Goal: Task Accomplishment & Management: Manage account settings

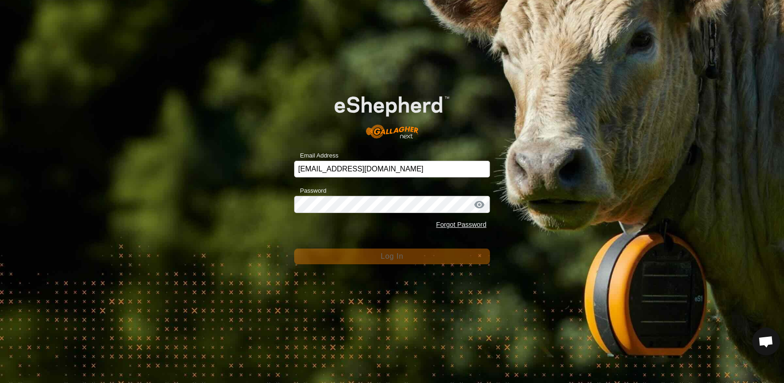
click at [375, 259] on button "Log In" at bounding box center [392, 256] width 196 height 16
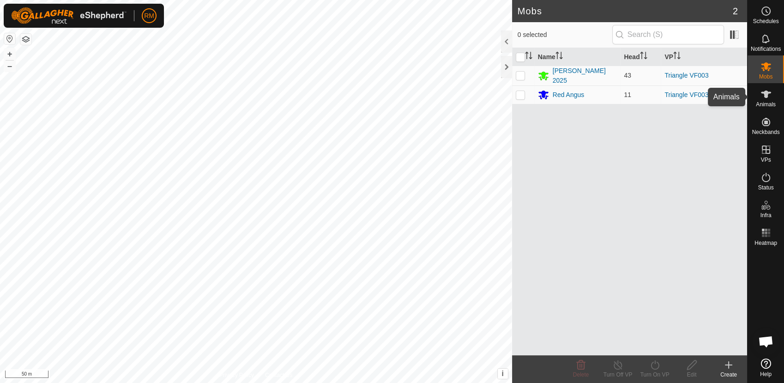
click at [760, 94] on es-animals-svg-icon at bounding box center [765, 94] width 17 height 15
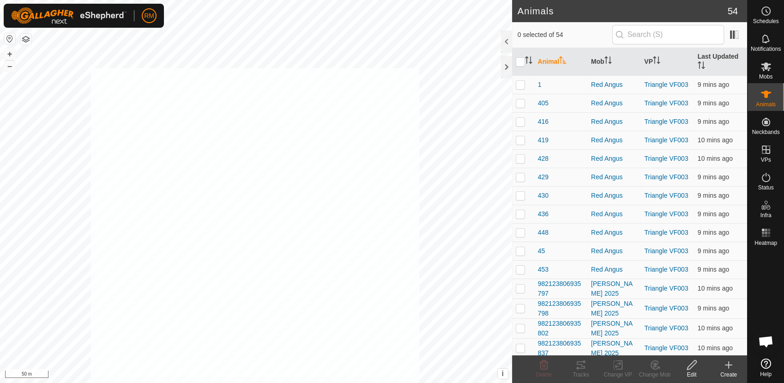
click at [419, 382] on html "RM Schedules Notifications Mobs Animals Neckbands VPs Status Infra Heatmap Help…" at bounding box center [392, 191] width 784 height 383
checkbox input "true"
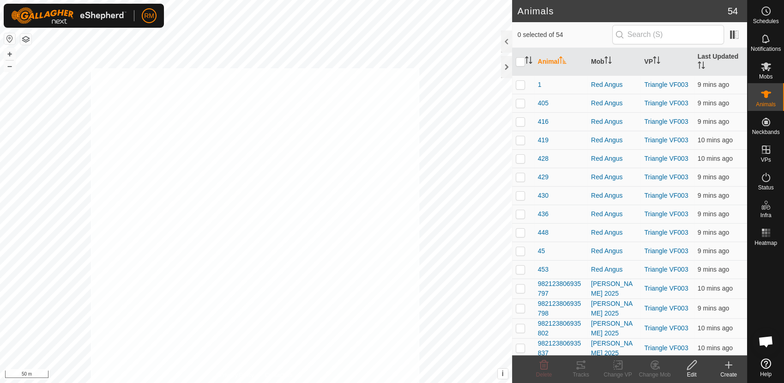
checkbox input "true"
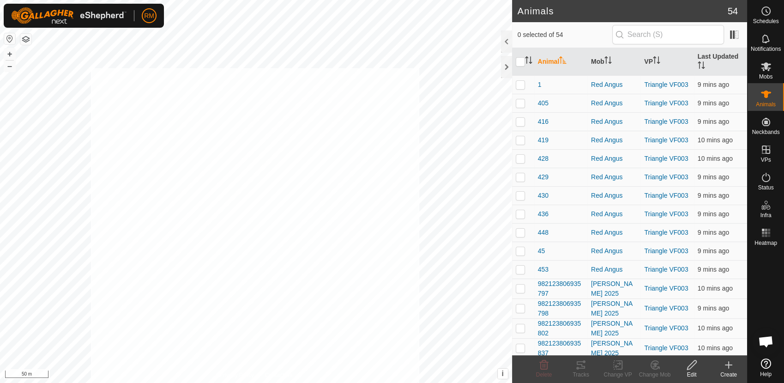
checkbox input "true"
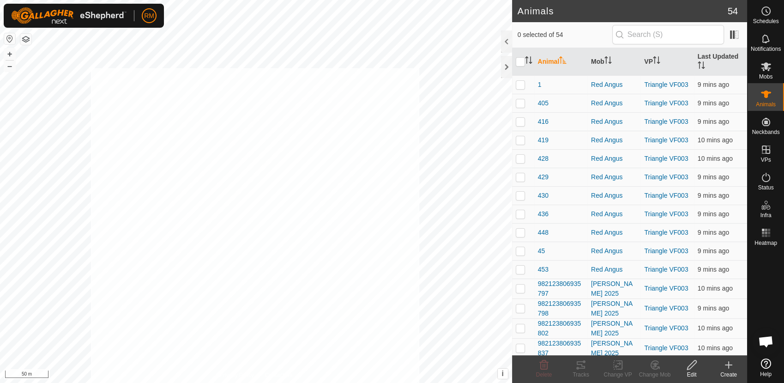
checkbox input "true"
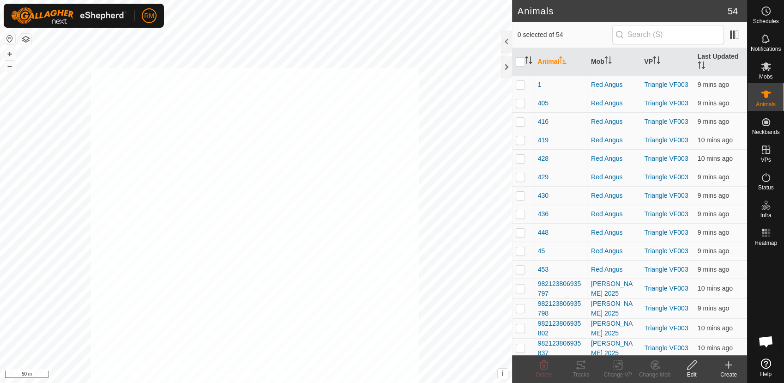
checkbox input "true"
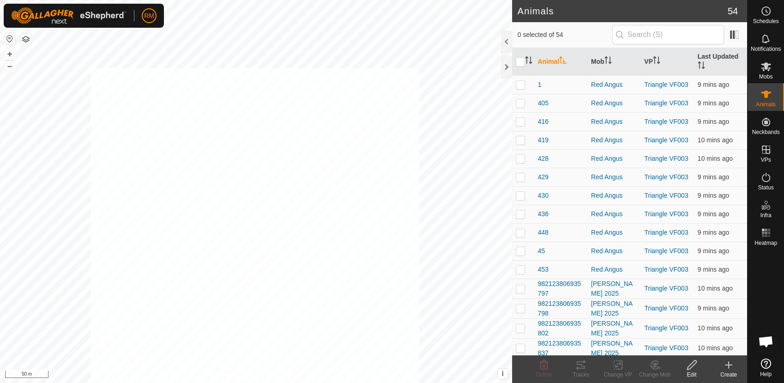
checkbox input "true"
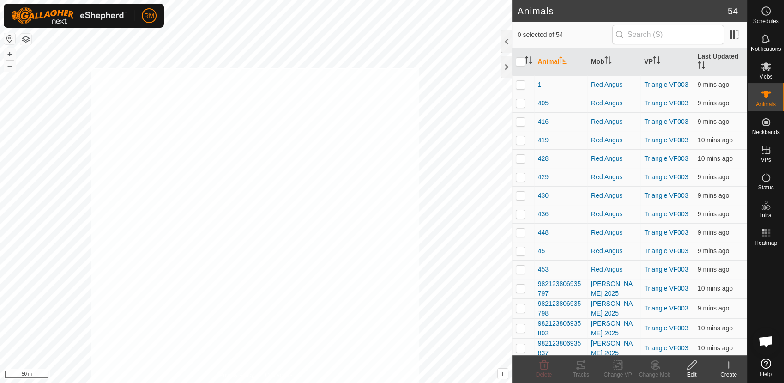
checkbox input "true"
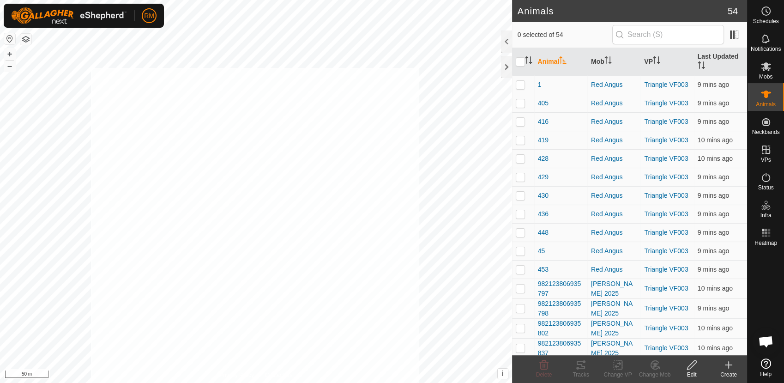
checkbox input "true"
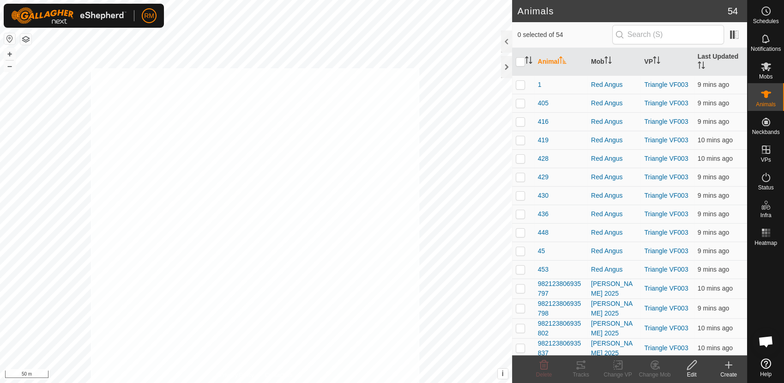
checkbox input "true"
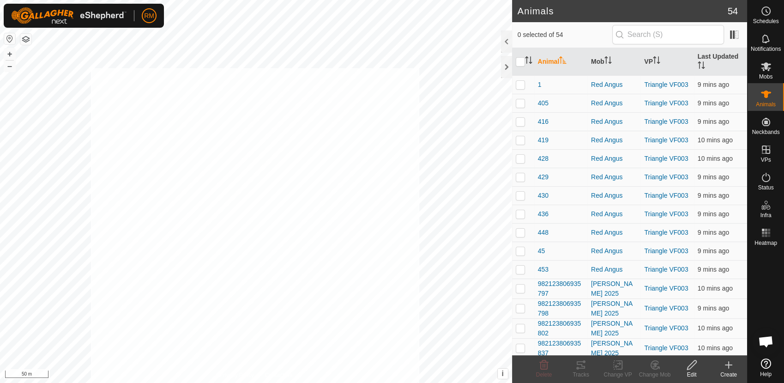
checkbox input "true"
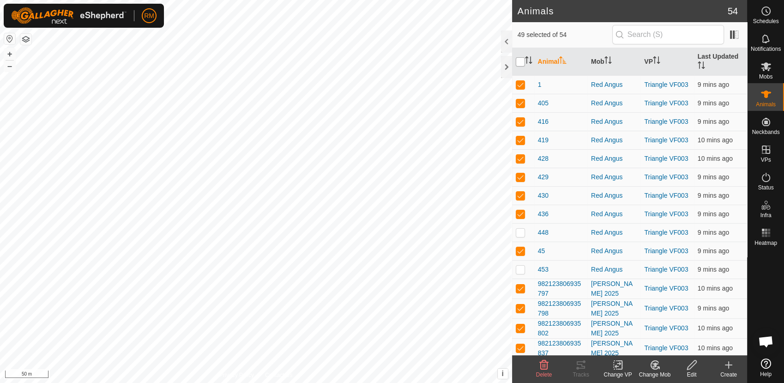
click at [521, 61] on input "checkbox" at bounding box center [519, 61] width 9 height 9
checkbox input "true"
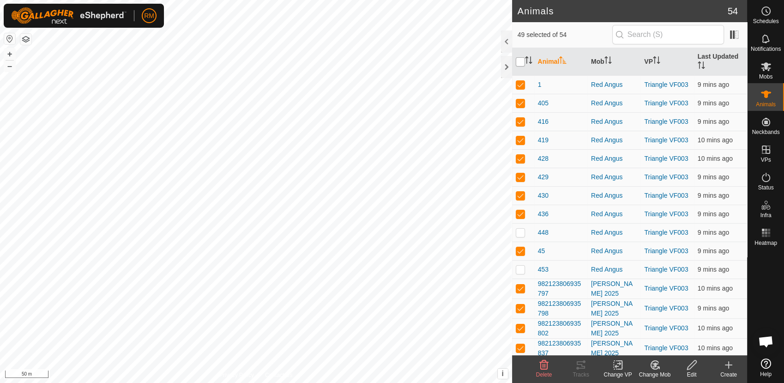
checkbox input "true"
click at [520, 62] on input "checkbox" at bounding box center [519, 61] width 9 height 9
checkbox input "false"
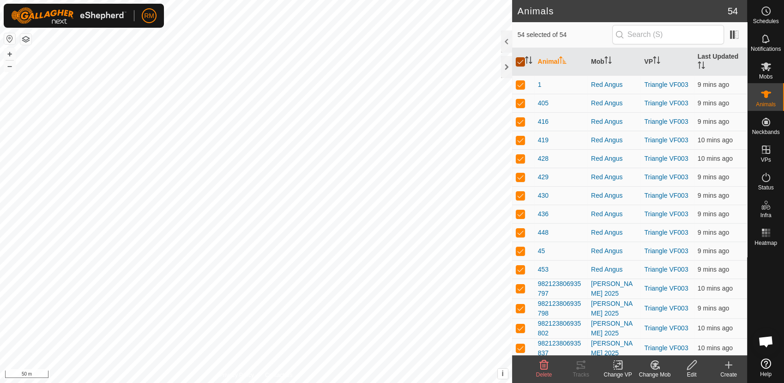
checkbox input "false"
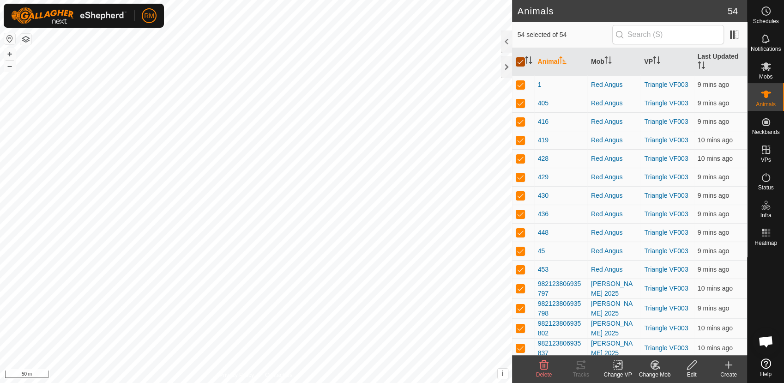
checkbox input "false"
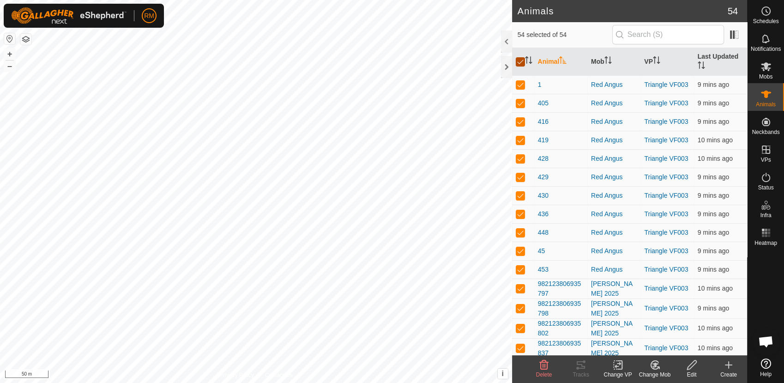
checkbox input "false"
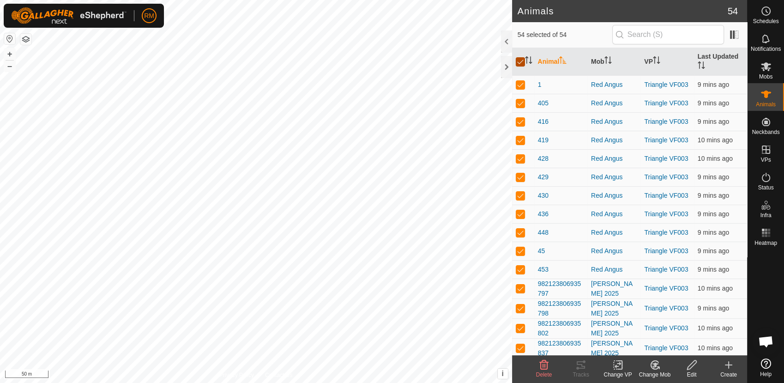
checkbox input "false"
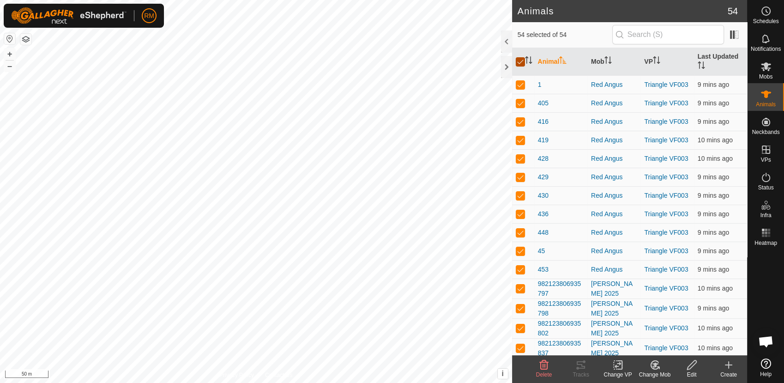
checkbox input "false"
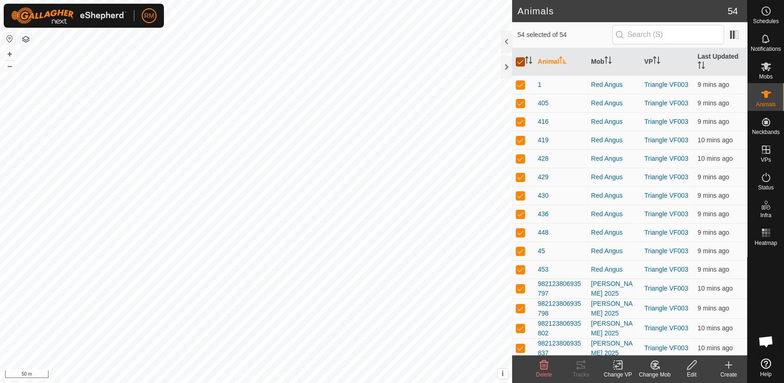
checkbox input "false"
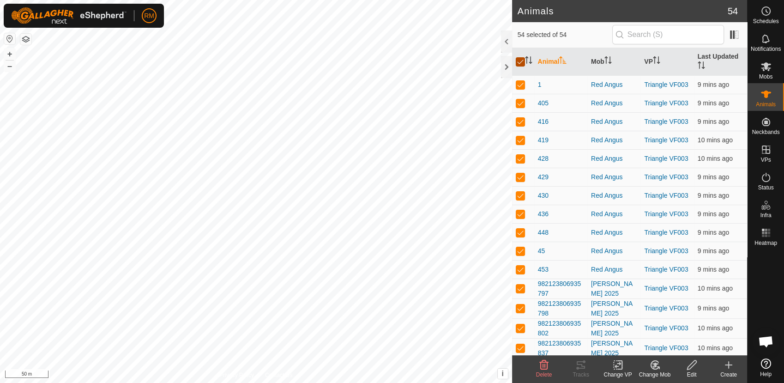
checkbox input "false"
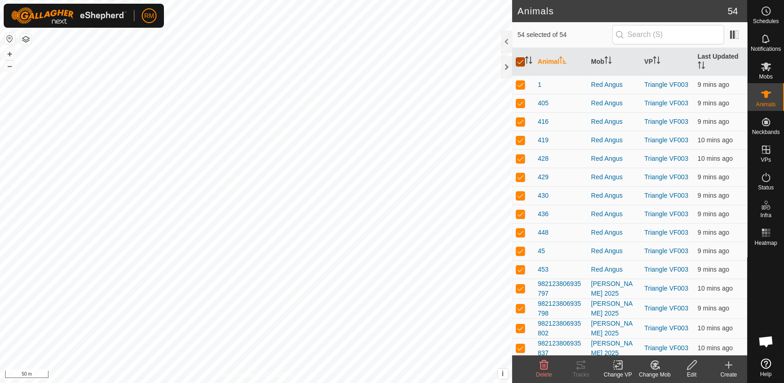
checkbox input "false"
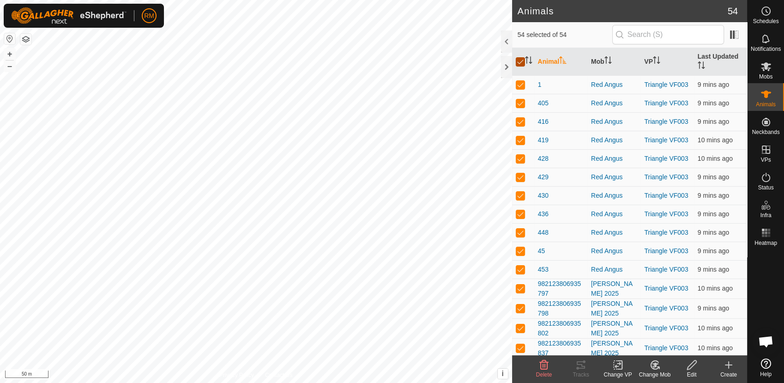
checkbox input "false"
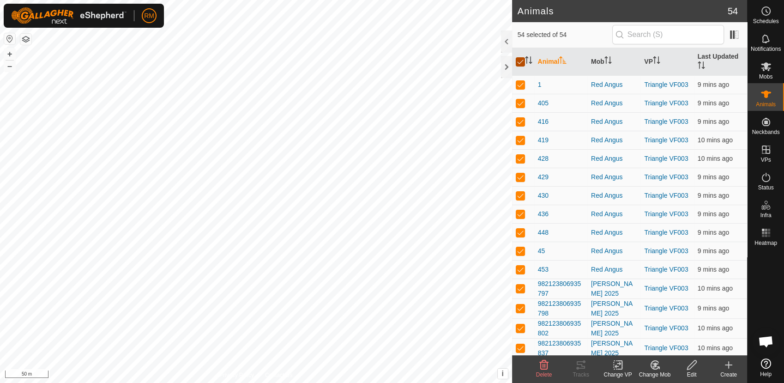
checkbox input "false"
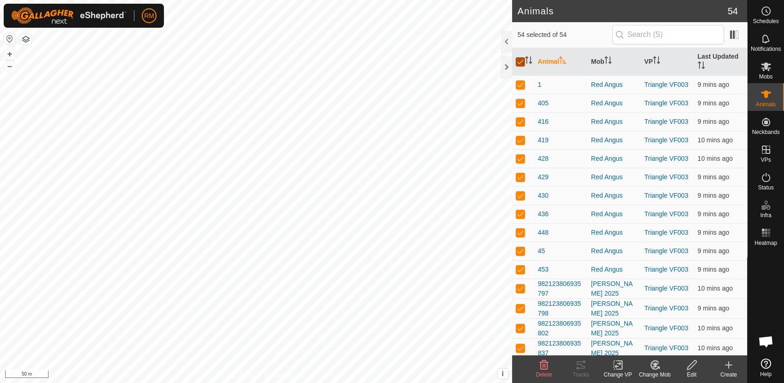
checkbox input "false"
